Goal: Check status: Check status

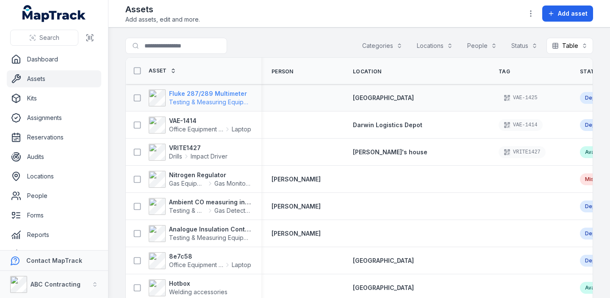
click at [198, 94] on strong "Fluke 287/289 Multimeter" at bounding box center [210, 93] width 82 height 8
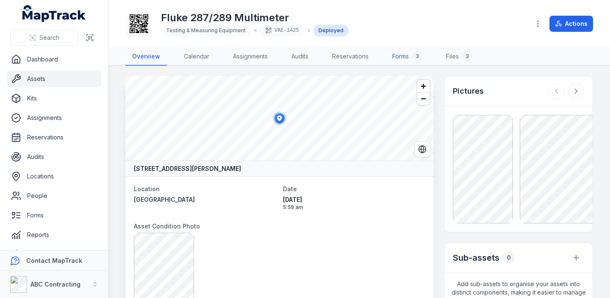
click at [399, 56] on link "Forms 3" at bounding box center [408, 57] width 44 height 18
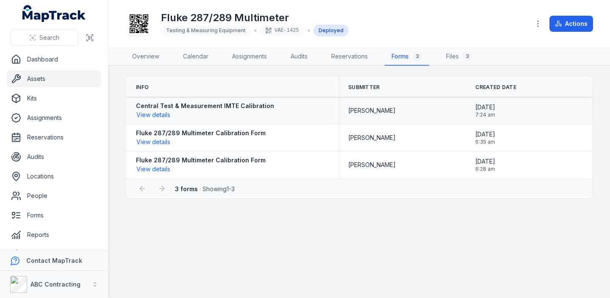
click at [242, 106] on strong "Central Test & Measurement IMTE Calibration" at bounding box center [205, 106] width 138 height 8
click at [186, 104] on strong "Central Test & Measurement IMTE Calibration" at bounding box center [205, 106] width 138 height 8
click at [161, 114] on button "View details" at bounding box center [153, 114] width 35 height 9
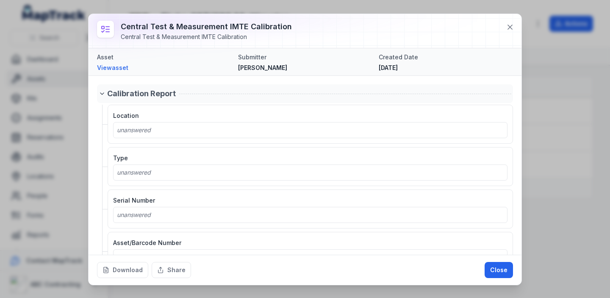
click at [102, 95] on icon at bounding box center [101, 94] width 3 height 2
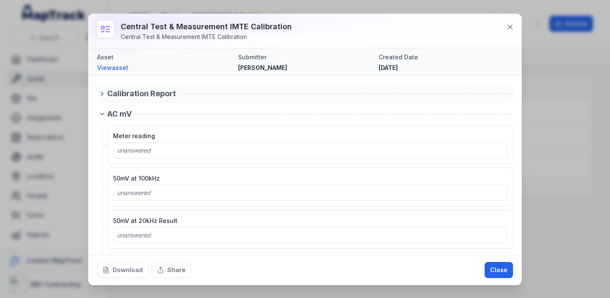
click at [102, 95] on icon at bounding box center [102, 93] width 2 height 3
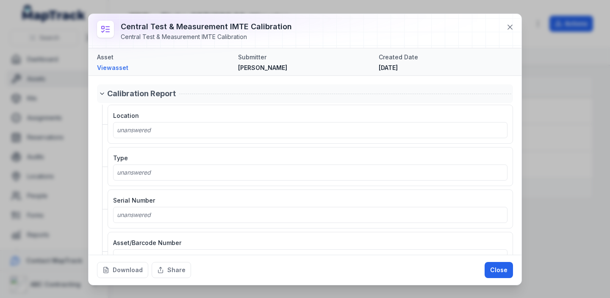
click at [102, 95] on icon at bounding box center [101, 94] width 3 height 2
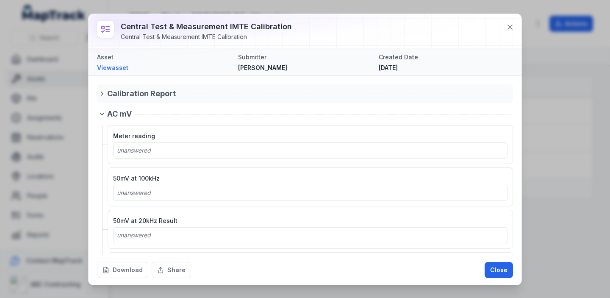
click at [102, 95] on icon at bounding box center [102, 93] width 2 height 3
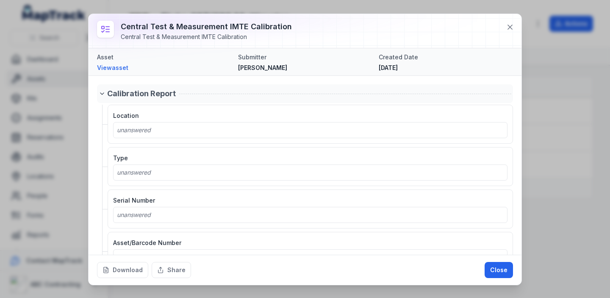
click at [102, 95] on icon at bounding box center [101, 94] width 3 height 2
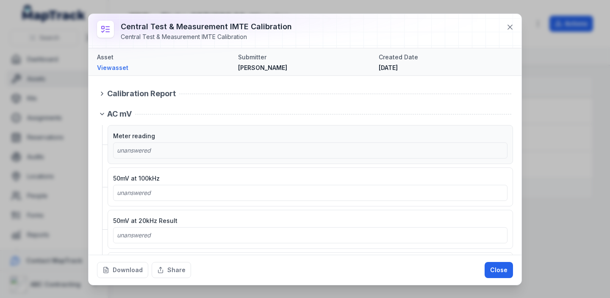
click at [125, 153] on span "unanswered" at bounding box center [134, 150] width 34 height 7
click at [143, 151] on span "unanswered" at bounding box center [134, 150] width 34 height 7
click at [102, 112] on icon at bounding box center [102, 114] width 7 height 7
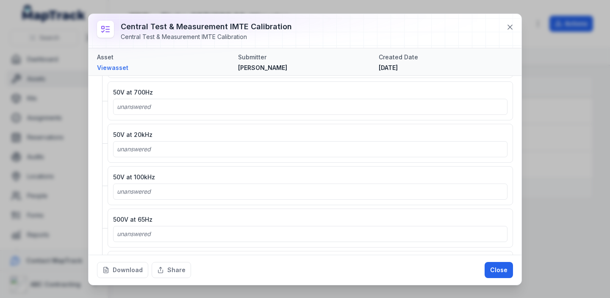
scroll to position [151, 0]
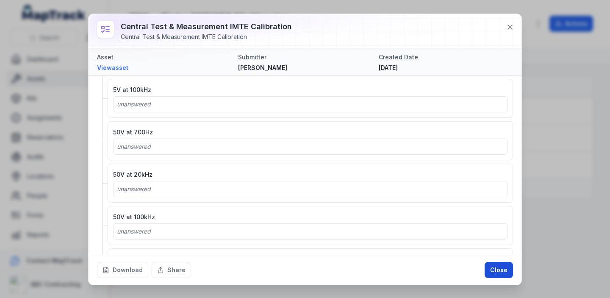
click at [493, 266] on button "Close" at bounding box center [499, 270] width 28 height 16
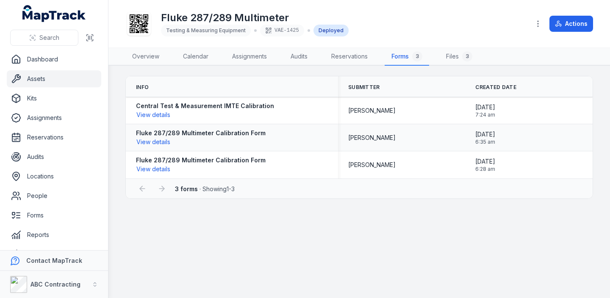
click at [237, 131] on strong "Fluke 287/289 Multimeter Calibration Form" at bounding box center [201, 133] width 130 height 8
click at [229, 134] on strong "Fluke 287/289 Multimeter Calibration Form" at bounding box center [201, 133] width 130 height 8
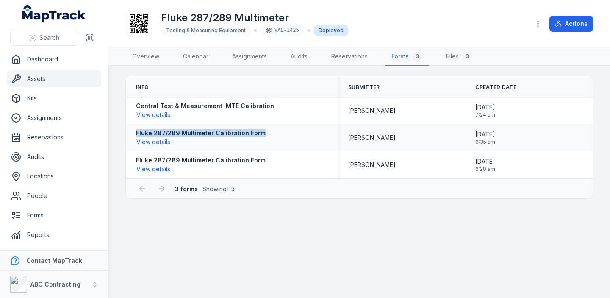
click at [229, 134] on strong "Fluke 287/289 Multimeter Calibration Form" at bounding box center [201, 133] width 130 height 8
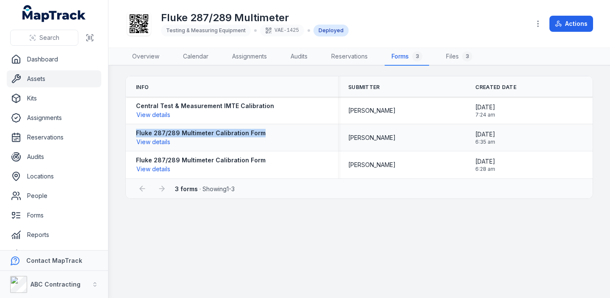
click at [229, 134] on strong "Fluke 287/289 Multimeter Calibration Form" at bounding box center [201, 133] width 130 height 8
click at [163, 137] on button "View details" at bounding box center [153, 141] width 35 height 9
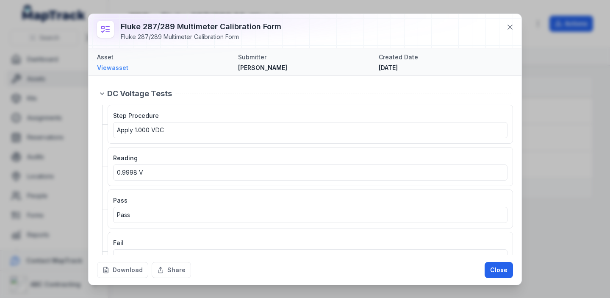
click at [123, 67] on link "View asset" at bounding box center [164, 68] width 134 height 8
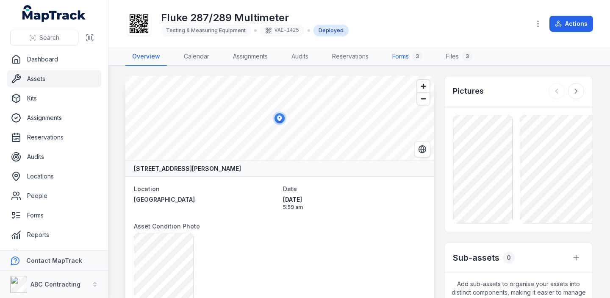
click at [397, 60] on link "Forms 3" at bounding box center [408, 57] width 44 height 18
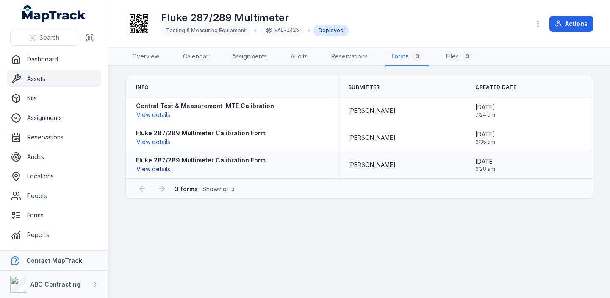
click at [159, 167] on button "View details" at bounding box center [153, 168] width 35 height 9
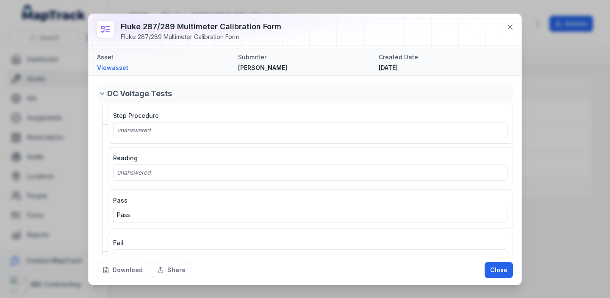
click at [208, 93] on div "DC Voltage Tests" at bounding box center [309, 94] width 404 height 12
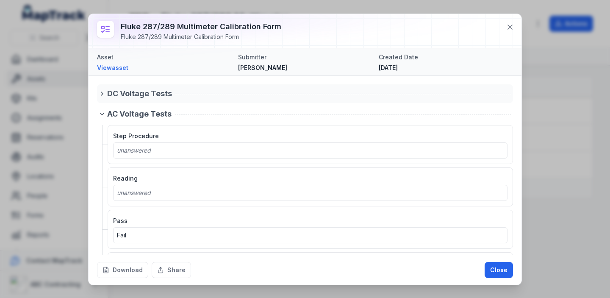
click at [208, 93] on div "DC Voltage Tests" at bounding box center [309, 94] width 404 height 12
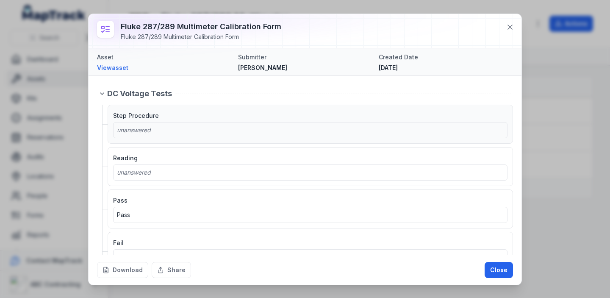
click at [200, 119] on div "Step Procedure unanswered" at bounding box center [310, 124] width 395 height 28
click at [198, 126] on div "unanswered" at bounding box center [310, 130] width 387 height 8
click at [194, 161] on div "Reading unanswered" at bounding box center [310, 167] width 395 height 28
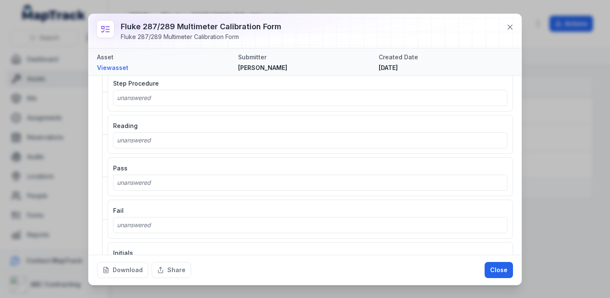
scroll to position [505, 0]
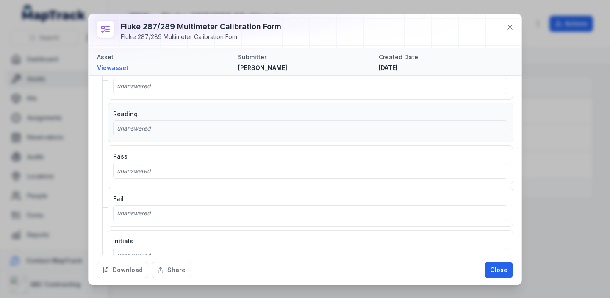
click at [174, 128] on div "unanswered" at bounding box center [310, 128] width 387 height 8
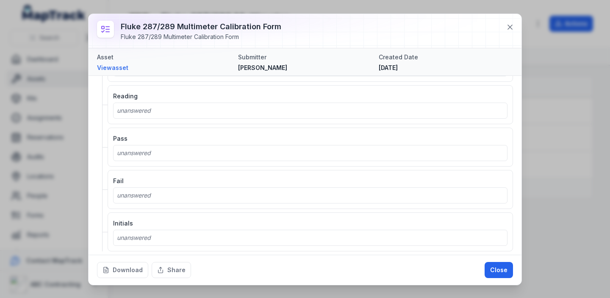
scroll to position [761, 0]
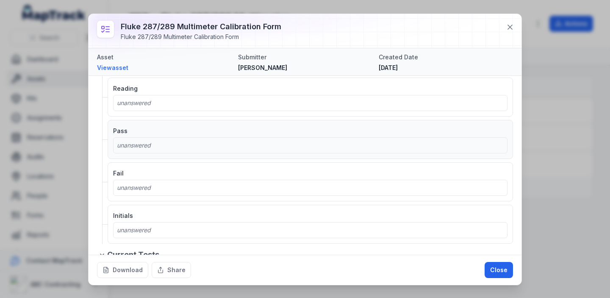
click at [171, 147] on div "unanswered" at bounding box center [310, 145] width 387 height 8
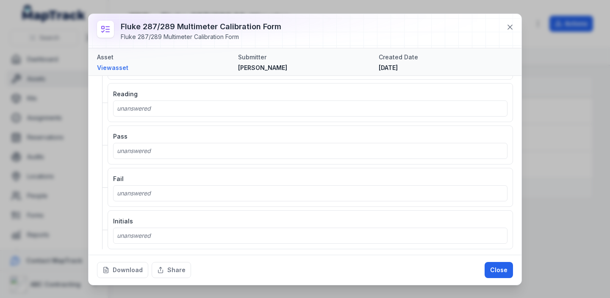
scroll to position [1220, 0]
click at [166, 151] on div "unanswered" at bounding box center [310, 148] width 387 height 8
click at [495, 269] on button "Close" at bounding box center [499, 270] width 28 height 16
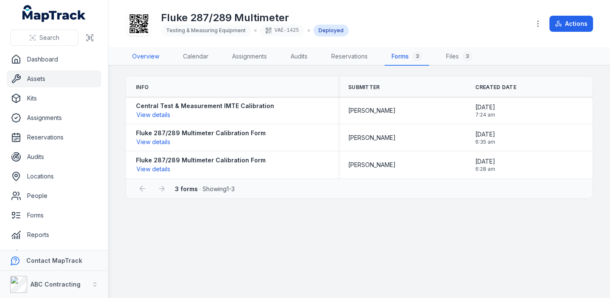
click at [146, 53] on link "Overview" at bounding box center [145, 57] width 41 height 18
